Goal: Task Accomplishment & Management: Manage account settings

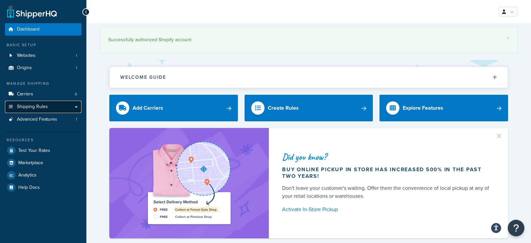
click at [48, 107] on link "Shipping Rules" at bounding box center [43, 107] width 76 height 12
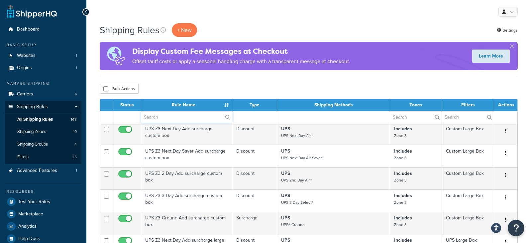
click at [160, 117] on input "text" at bounding box center [186, 116] width 91 height 11
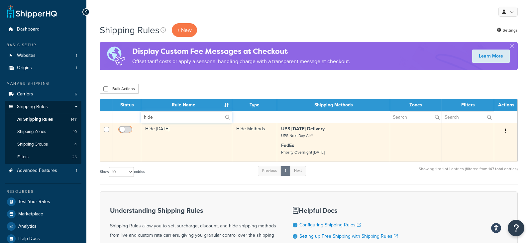
type input "hide"
click at [131, 128] on input "checkbox" at bounding box center [126, 131] width 18 height 8
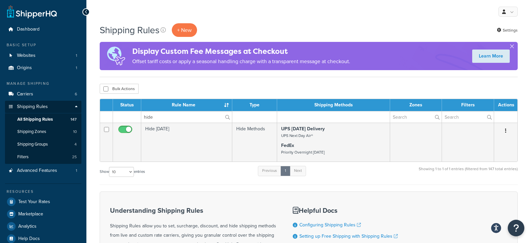
click at [162, 79] on div "Shipping Rules + New Settings Display Custom Fee Messages at Checkout Offset ta…" at bounding box center [308, 178] width 444 height 311
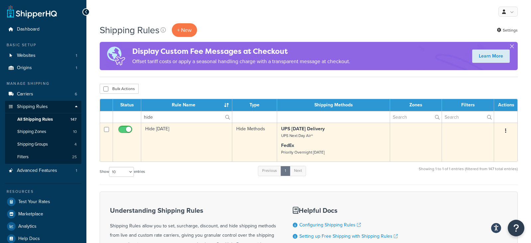
click at [123, 129] on input "checkbox" at bounding box center [126, 131] width 18 height 8
checkbox input "false"
